Goal: Book appointment/travel/reservation

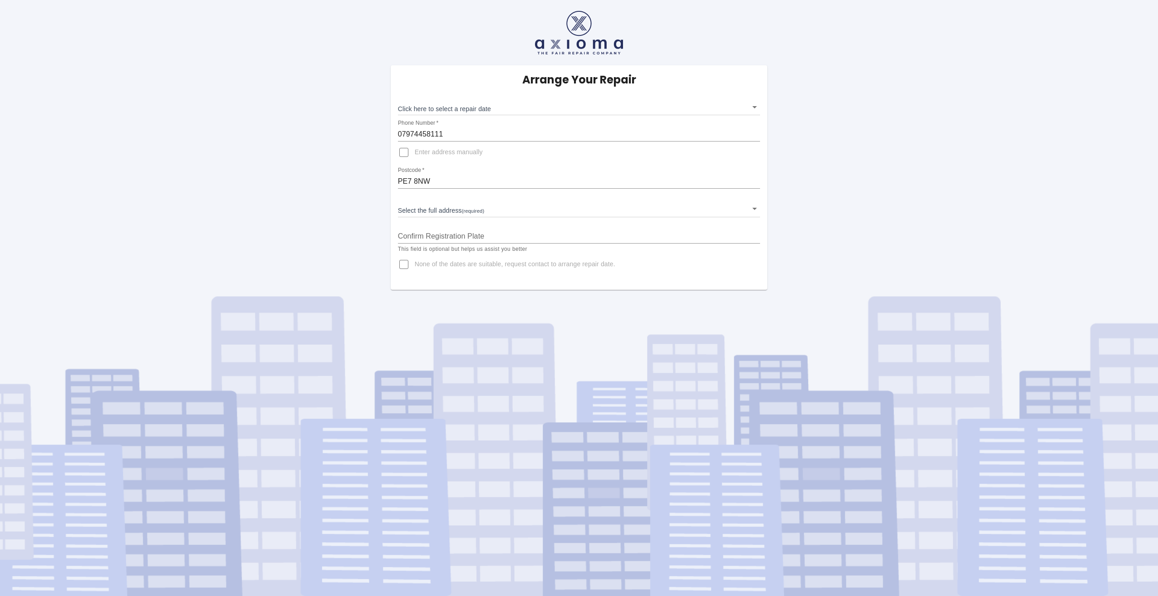
click at [439, 212] on body "Arrange Your Repair Click here to select a repair date ​ Phone Number   * 07974…" at bounding box center [579, 298] width 1158 height 596
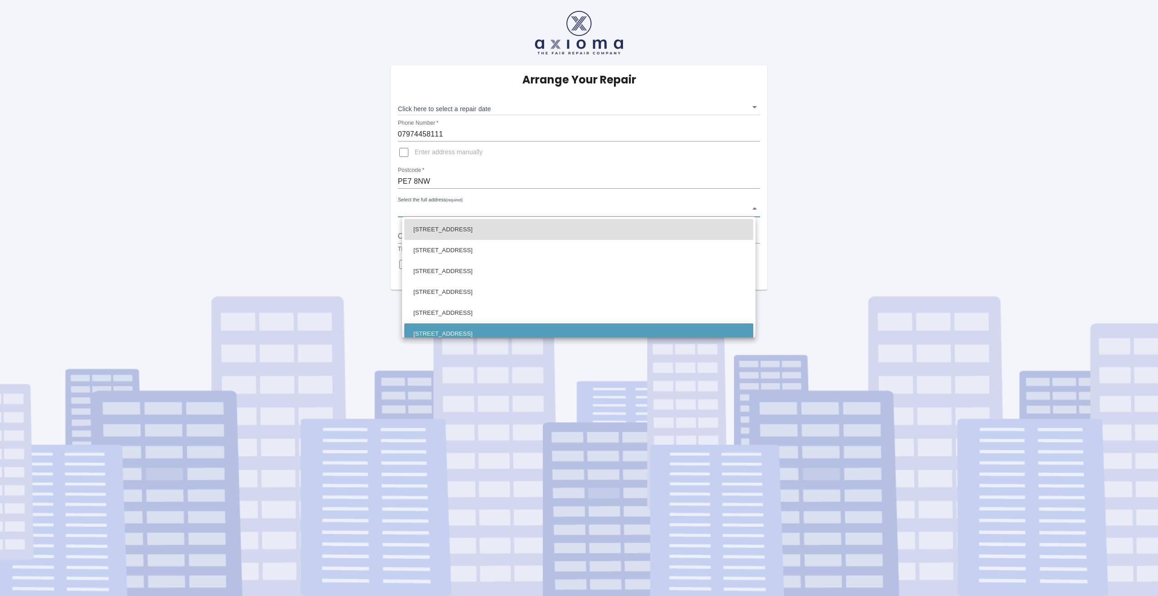
click at [453, 332] on li "[STREET_ADDRESS]" at bounding box center [578, 334] width 349 height 21
type input "[STREET_ADDRESS]"
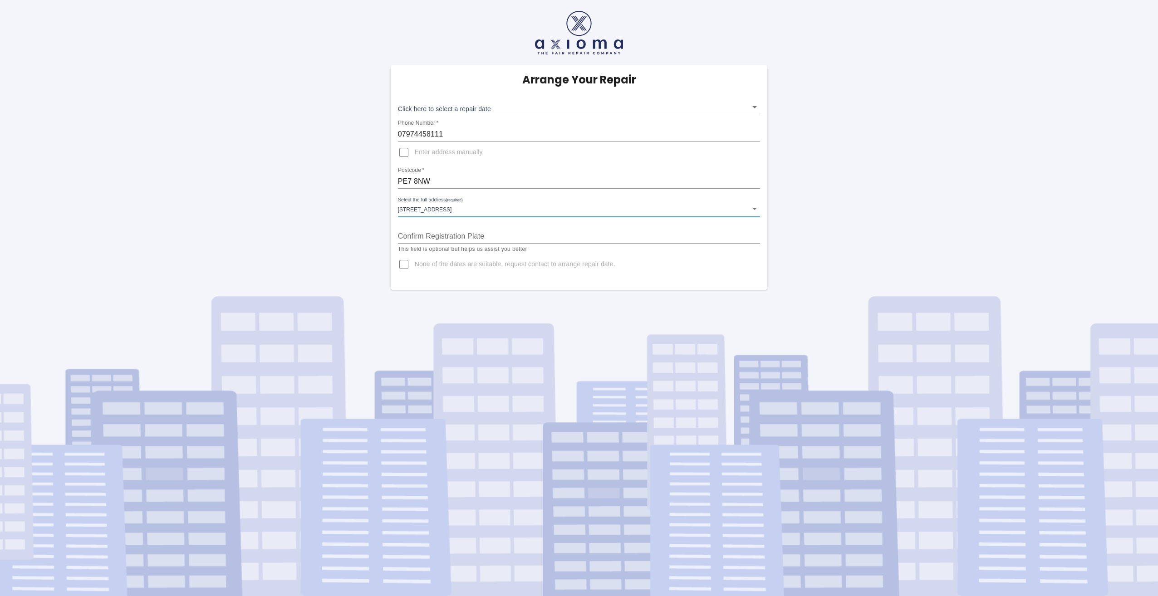
click at [421, 237] on input "Confirm Registration Plate" at bounding box center [579, 236] width 363 height 15
type input "FX73OXF"
click at [344, 263] on div "Arrange Your Repair Click here to select a repair date ​ Phone Number   * 07974…" at bounding box center [579, 145] width 1172 height 290
click at [496, 112] on body "Arrange Your Repair Click here to select a repair date ​ Phone Number   * 07974…" at bounding box center [579, 298] width 1158 height 596
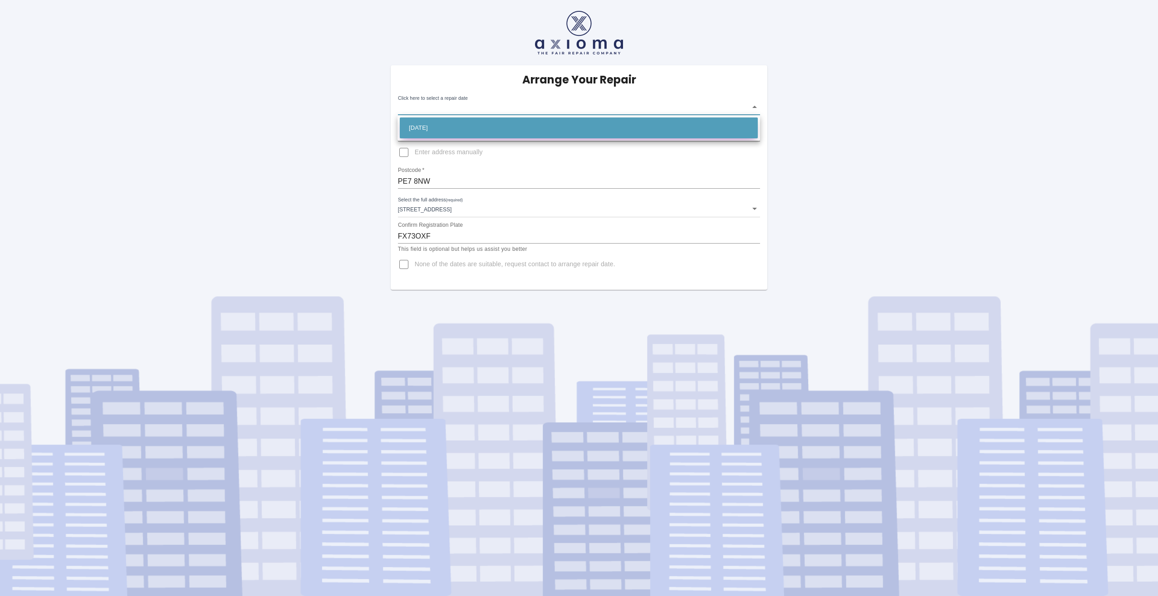
click at [443, 131] on li "[DATE]" at bounding box center [579, 128] width 358 height 21
type input "[DATE]T00:00:00.000Z"
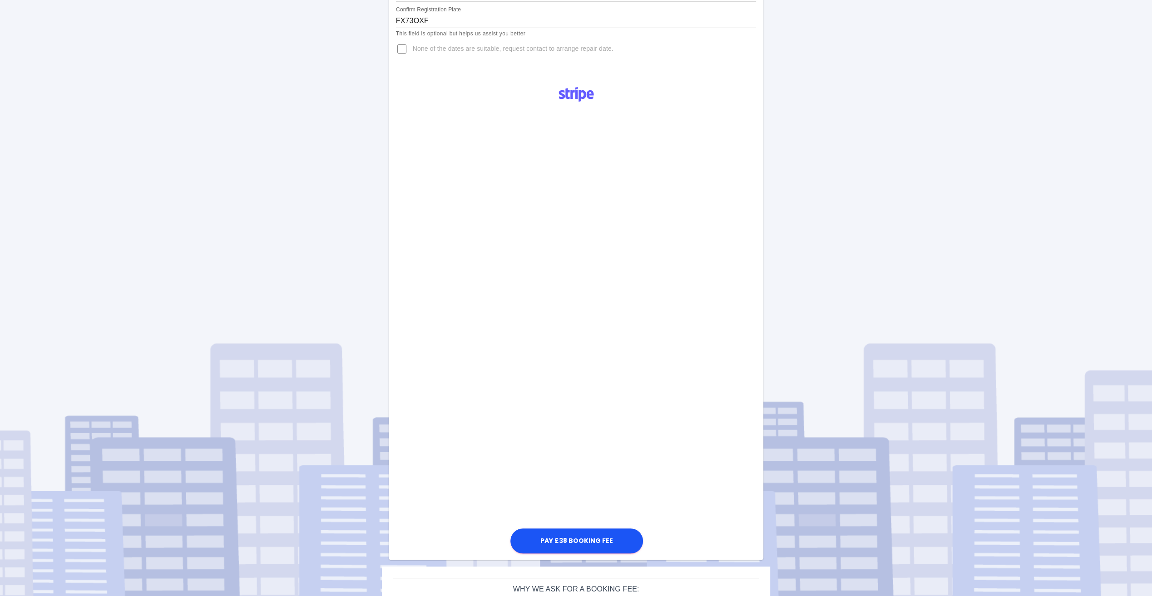
scroll to position [260, 0]
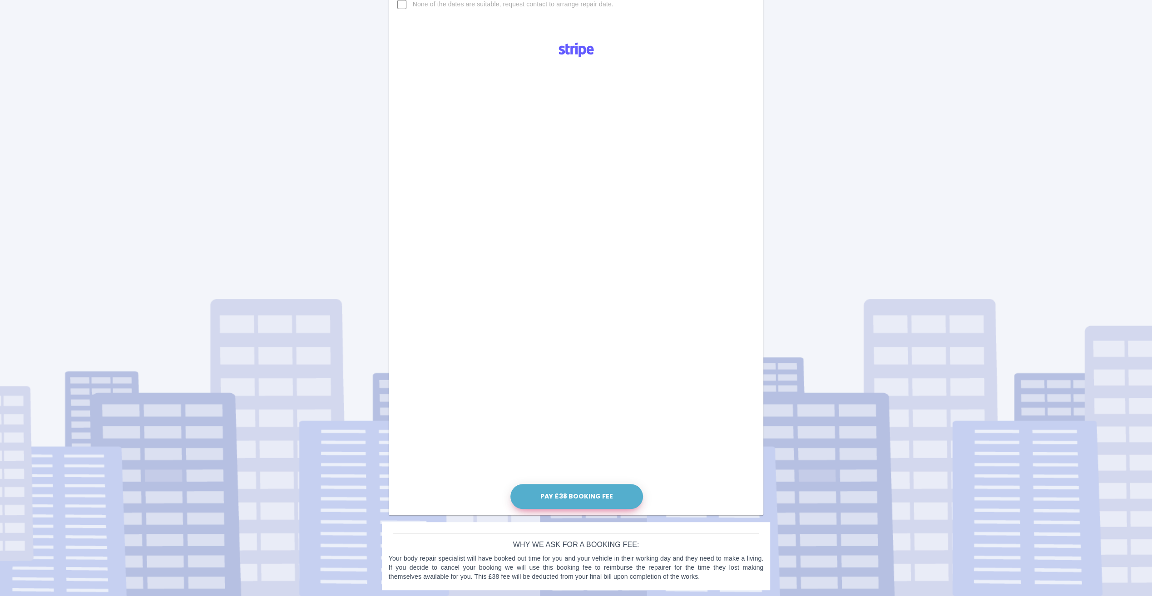
click at [568, 494] on button "Pay £38 Booking Fee" at bounding box center [576, 496] width 133 height 25
